Goal: Information Seeking & Learning: Learn about a topic

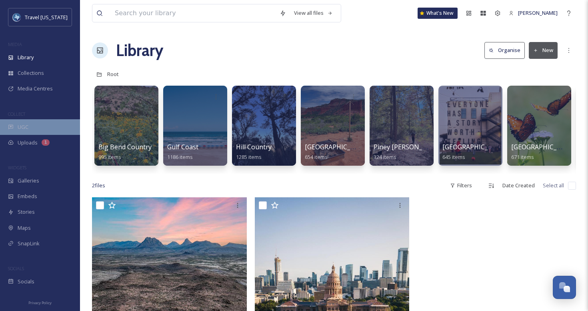
click at [40, 126] on div "UGC" at bounding box center [40, 127] width 80 height 16
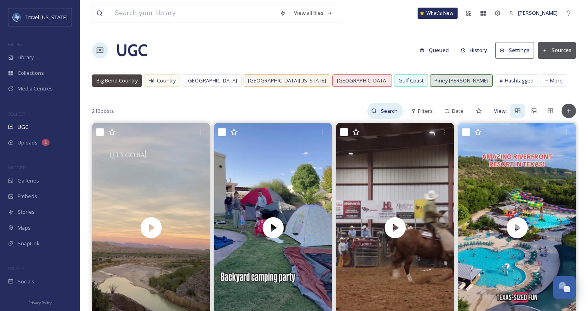
click at [392, 112] on input at bounding box center [390, 111] width 26 height 16
type input "b"
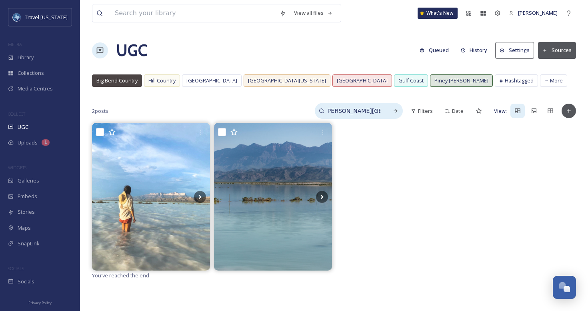
click at [329, 110] on input "[PERSON_NAME][GEOGRAPHIC_DATA]" at bounding box center [354, 111] width 60 height 16
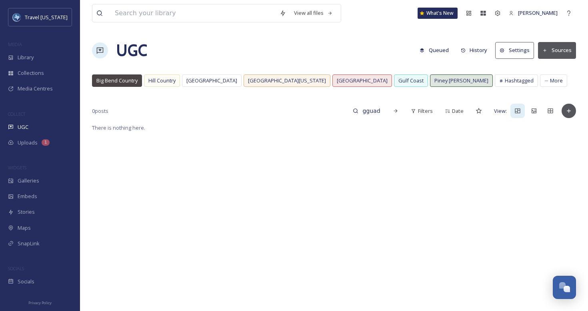
click at [241, 180] on div "There is nothing here." at bounding box center [334, 278] width 484 height 311
click at [550, 82] on span "More" at bounding box center [556, 81] width 13 height 8
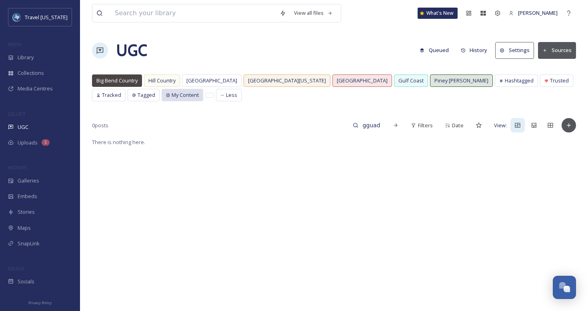
click at [172, 99] on span "My Content" at bounding box center [185, 95] width 27 height 8
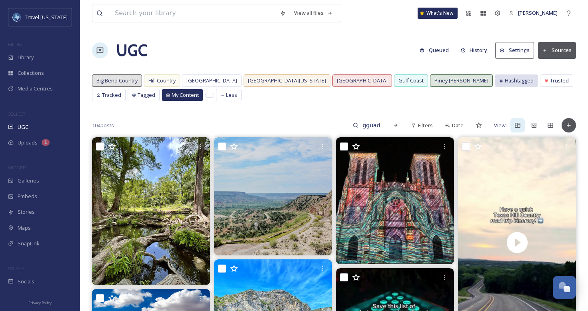
click at [495, 86] on div "Hashtagged" at bounding box center [516, 81] width 42 height 12
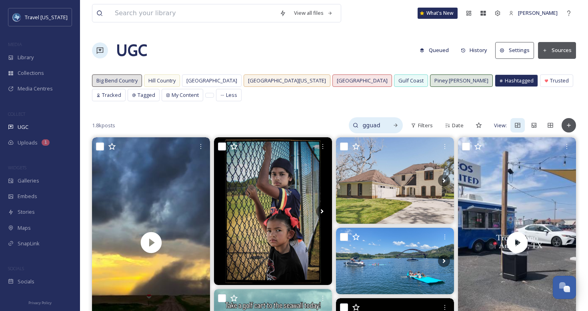
click at [376, 127] on input "gguadalupe mountains" at bounding box center [371, 125] width 26 height 16
click at [376, 127] on input "gguadalupe mountains" at bounding box center [354, 125] width 60 height 16
type input "[PERSON_NAME][GEOGRAPHIC_DATA]"
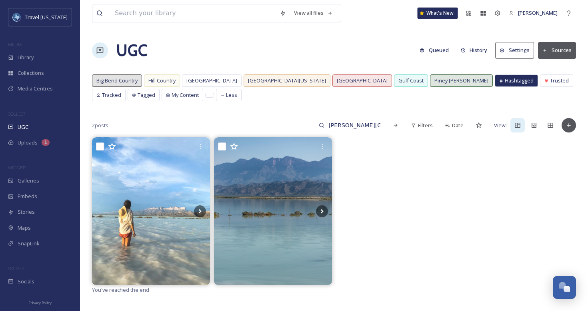
click at [451, 17] on div "What's New" at bounding box center [438, 13] width 40 height 11
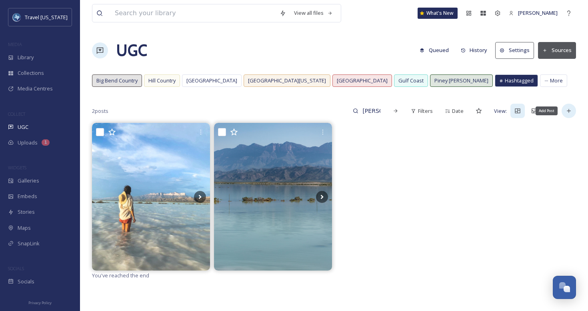
click at [570, 111] on icon at bounding box center [569, 111] width 6 height 6
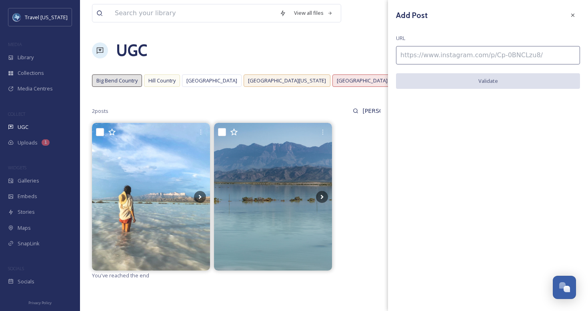
click at [363, 43] on div "UGC Queued History Settings Sources" at bounding box center [334, 50] width 484 height 24
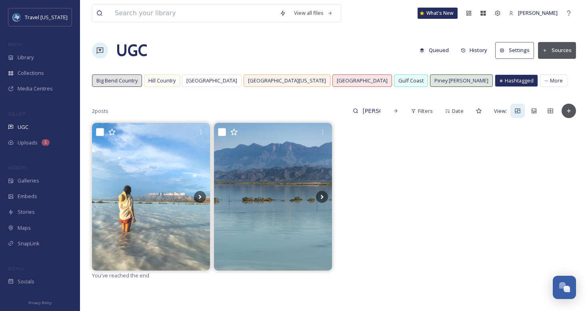
click at [98, 54] on div at bounding box center [100, 50] width 16 height 16
click at [98, 51] on icon at bounding box center [100, 50] width 8 height 8
click at [150, 82] on span "Hill Country" at bounding box center [161, 81] width 27 height 8
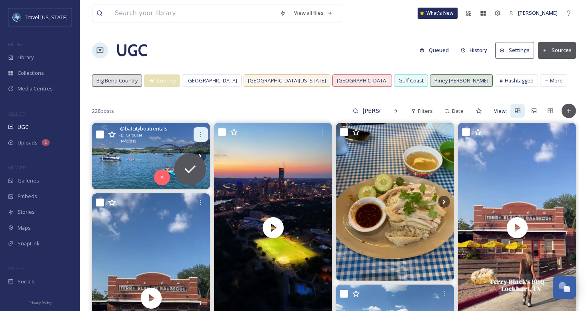
click at [198, 136] on icon at bounding box center [201, 134] width 6 height 6
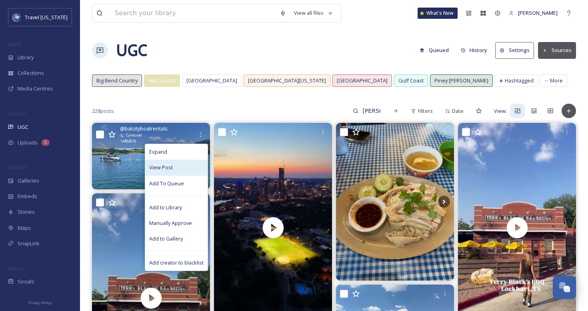
click at [161, 162] on div "View Post" at bounding box center [176, 168] width 62 height 16
